Goal: Information Seeking & Learning: Learn about a topic

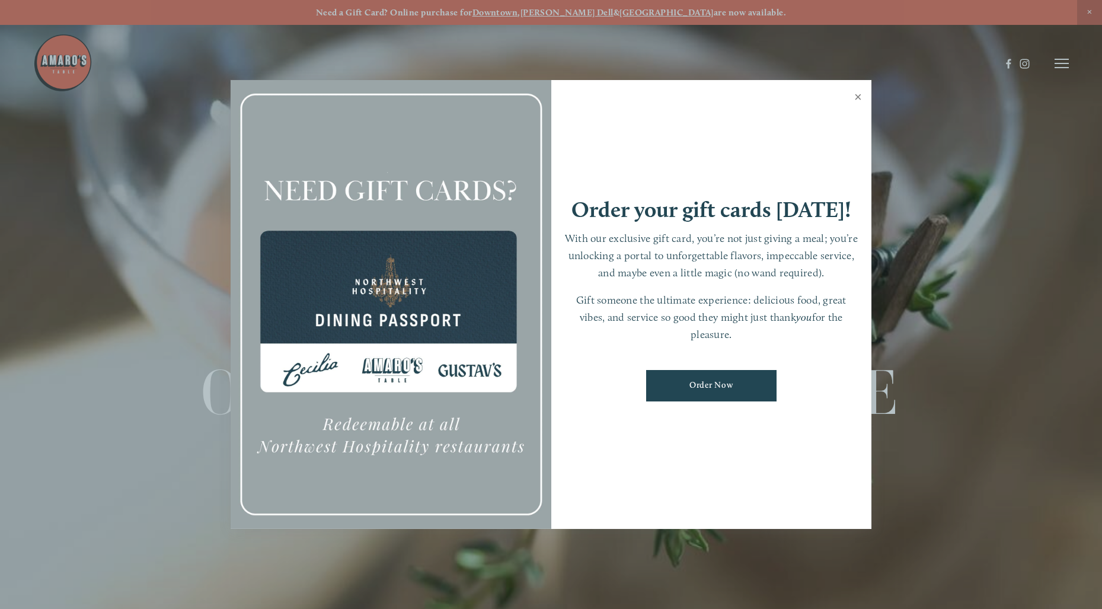
click at [859, 98] on link "Close" at bounding box center [858, 98] width 23 height 33
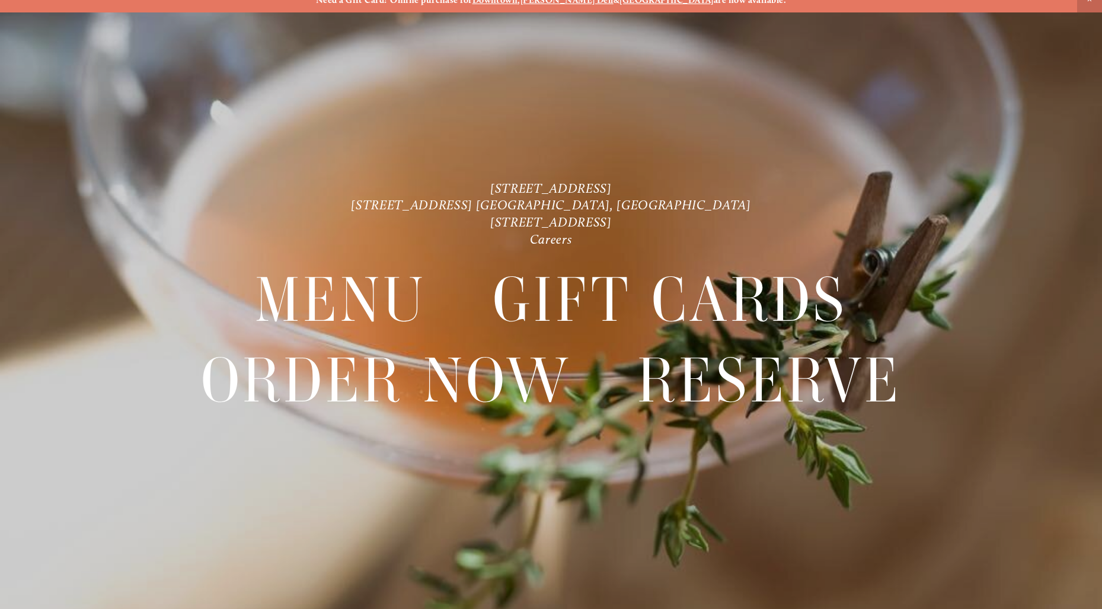
scroll to position [18, 0]
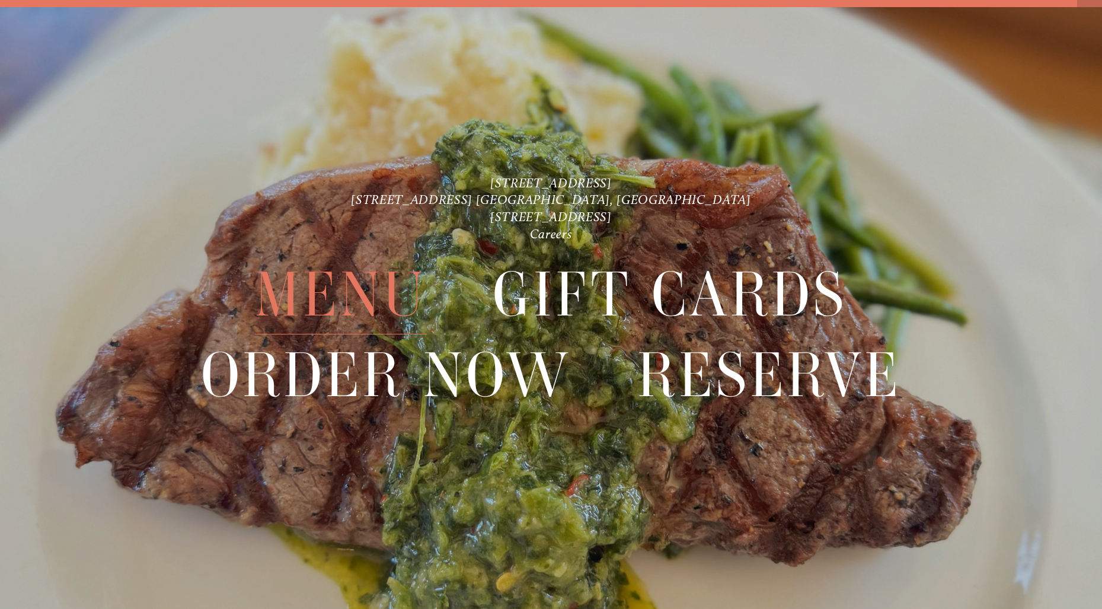
click at [366, 282] on span "Menu" at bounding box center [341, 294] width 172 height 79
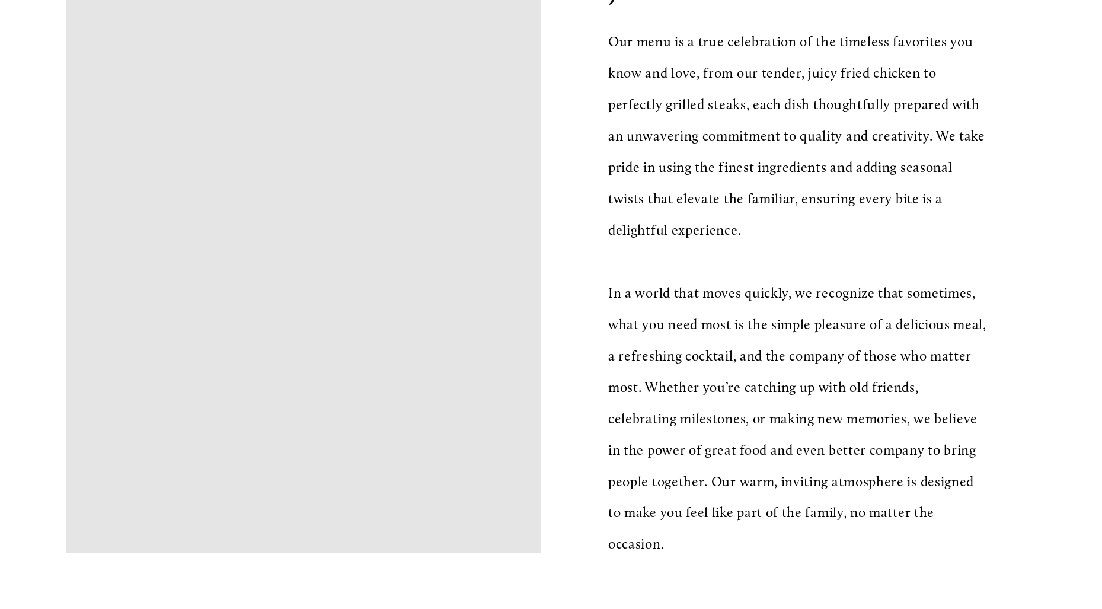
scroll to position [391, 0]
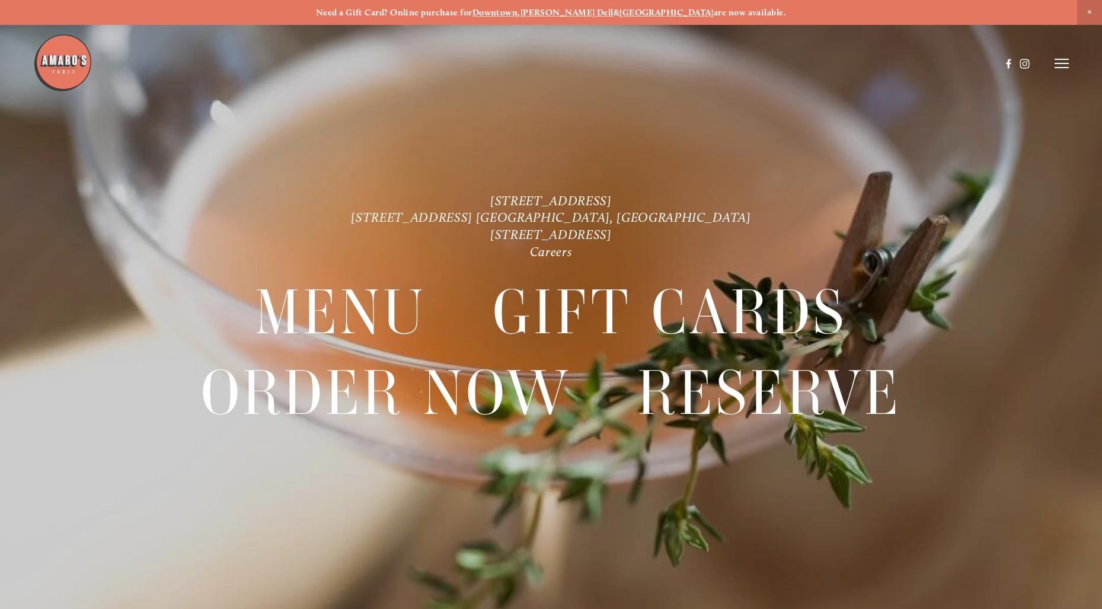
click at [1070, 60] on div at bounding box center [551, 304] width 1102 height 609
click at [1061, 63] on line at bounding box center [1062, 63] width 14 height 0
click at [1061, 63] on icon at bounding box center [1060, 63] width 11 height 11
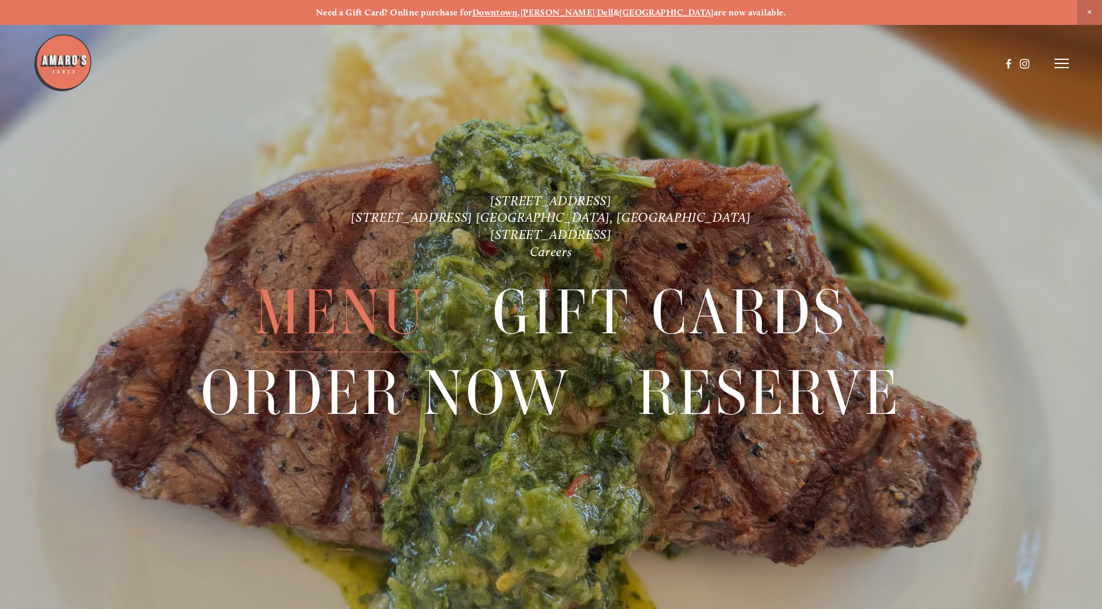
click at [309, 305] on span "Menu" at bounding box center [341, 312] width 172 height 79
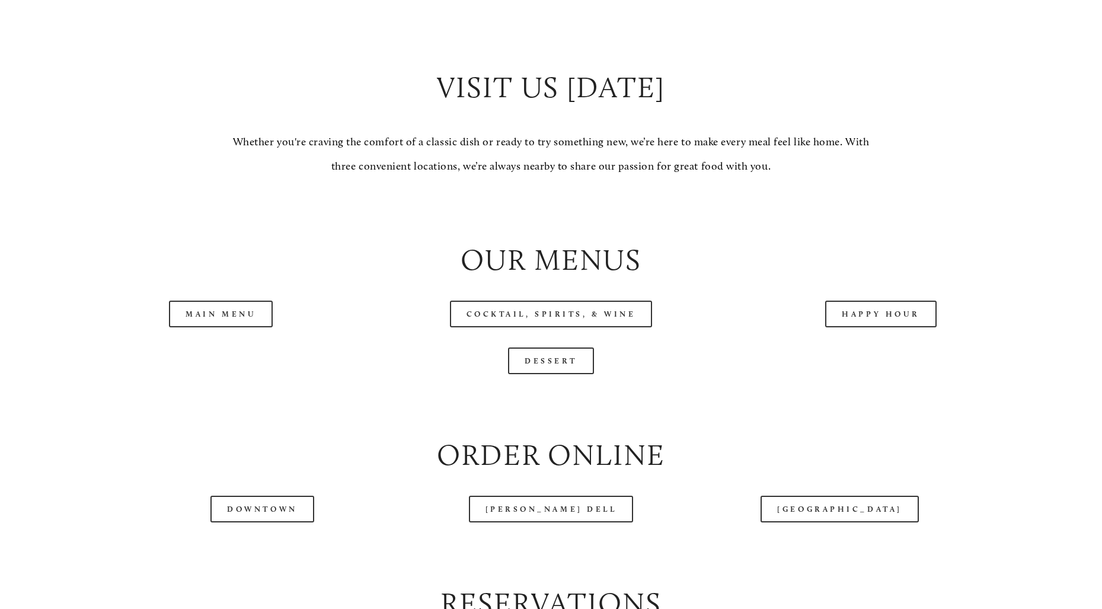
scroll to position [1182, 0]
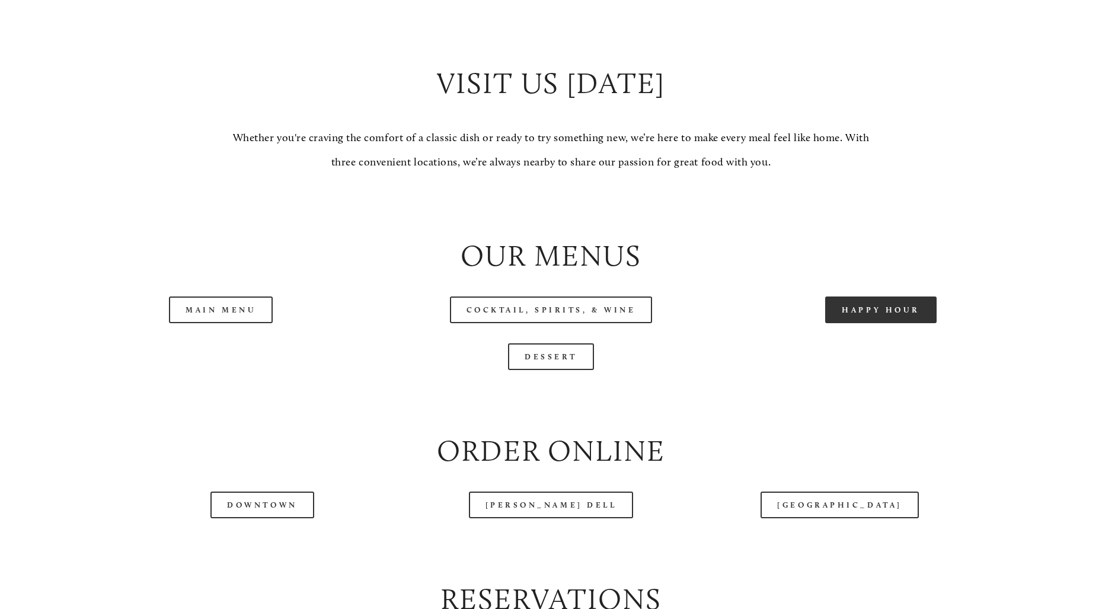
click at [892, 296] on link "Happy Hour" at bounding box center [880, 309] width 111 height 27
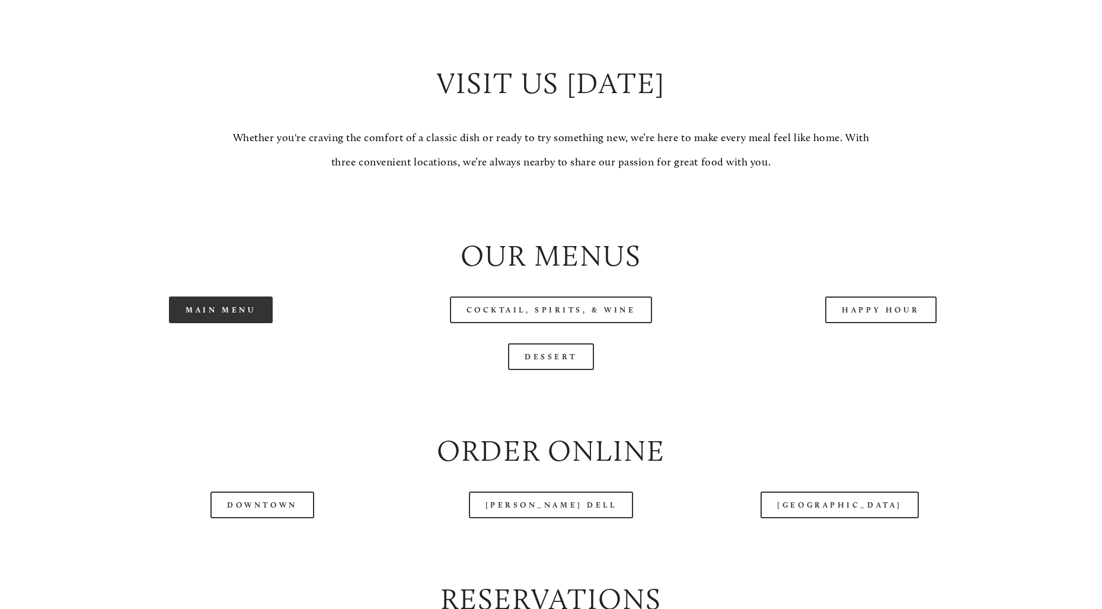
click at [242, 301] on link "Main Menu" at bounding box center [221, 309] width 104 height 27
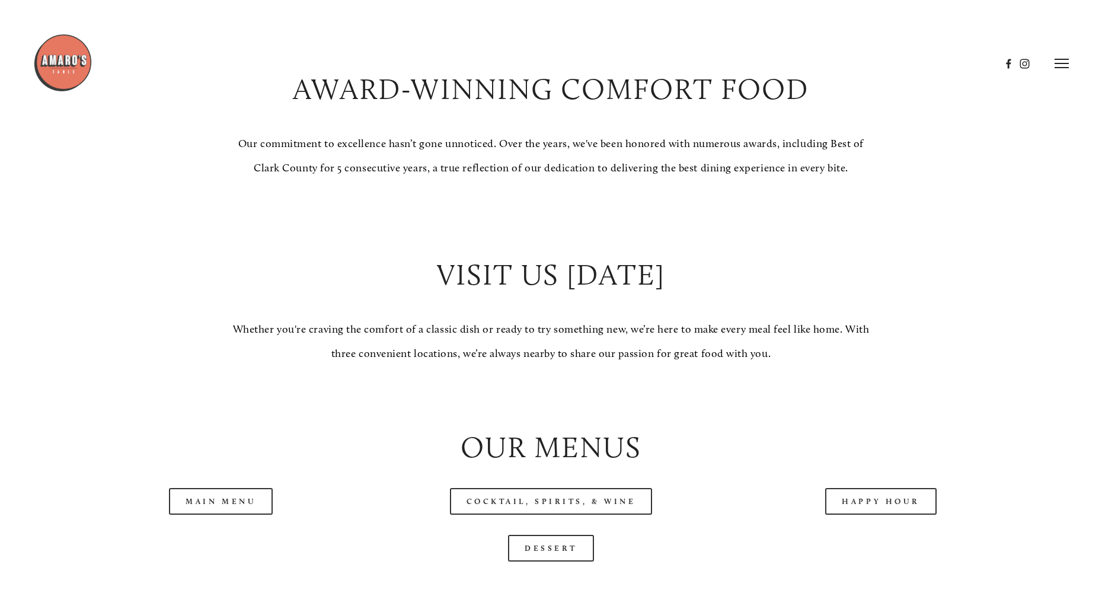
scroll to position [928, 0]
